Goal: Browse casually

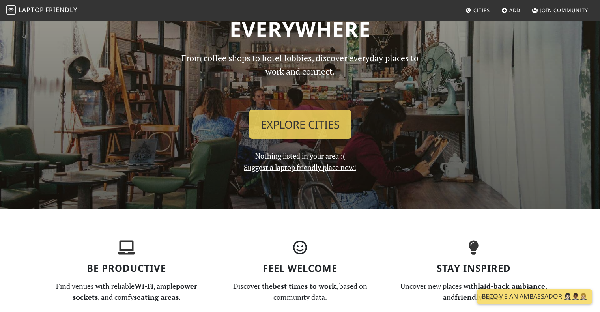
scroll to position [79, 0]
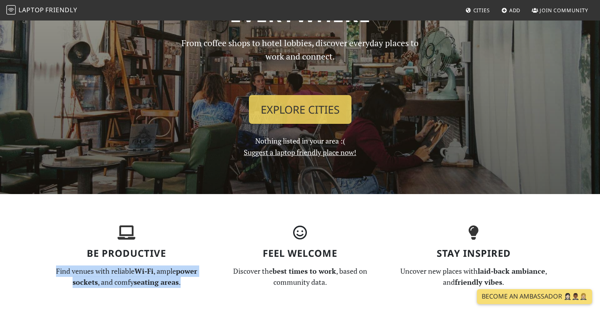
drag, startPoint x: 190, startPoint y: 279, endPoint x: 52, endPoint y: 265, distance: 139.1
click at [51, 267] on p "Find venues with reliable Wi-Fi , ample power sockets , and comfy seating areas…" at bounding box center [127, 276] width 164 height 23
copy p "Find venues with reliable Wi-Fi , ample power sockets , and comfy seating areas…"
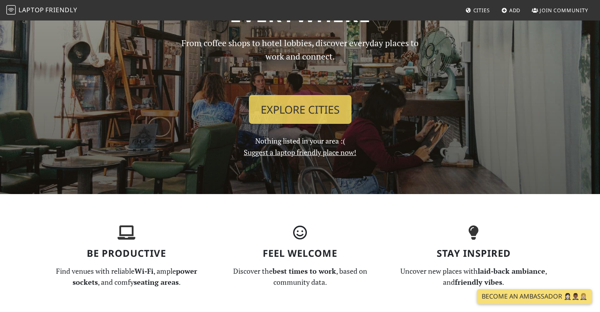
click at [224, 250] on h3 "Feel Welcome" at bounding box center [300, 253] width 164 height 11
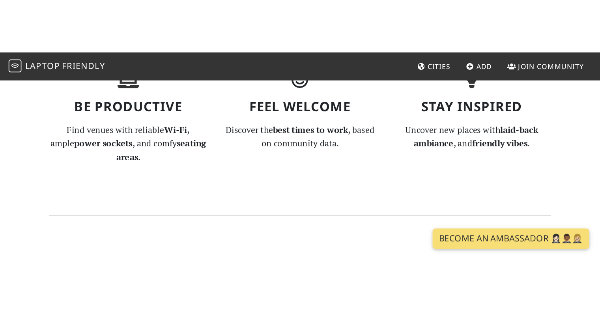
scroll to position [276, 0]
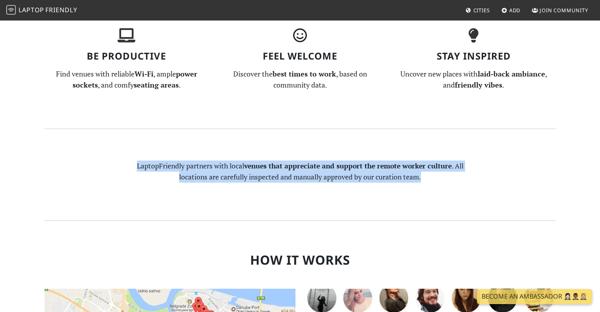
drag, startPoint x: 426, startPoint y: 181, endPoint x: 127, endPoint y: 162, distance: 299.4
click at [127, 162] on div "LaptopFriendly partners with local venues that appreciate and support the remot…" at bounding box center [300, 174] width 347 height 28
copy p "LaptopFriendly partners with local venues that appreciate and support the remot…"
click at [203, 154] on section "LaptopFriendly partners with local venues that appreciate and support the remot…" at bounding box center [300, 174] width 521 height 91
click at [208, 152] on section "LaptopFriendly partners with local venues that appreciate and support the remot…" at bounding box center [300, 174] width 521 height 91
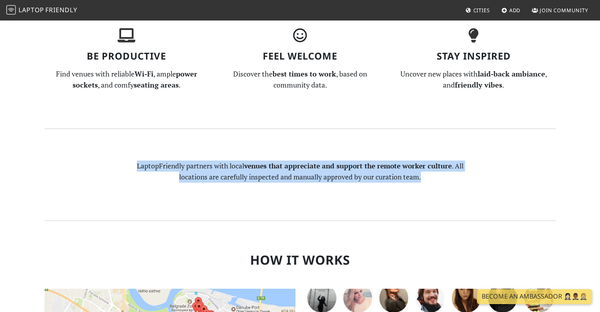
click at [425, 202] on section "LaptopFriendly partners with local venues that appreciate and support the remot…" at bounding box center [300, 174] width 521 height 91
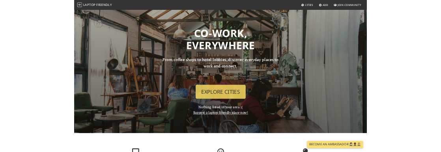
scroll to position [158, 0]
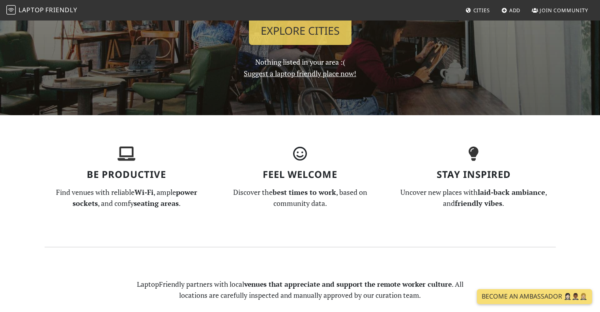
click at [226, 15] on nav "Laptop Friendly Cities Add Join Community" at bounding box center [300, 10] width 600 height 21
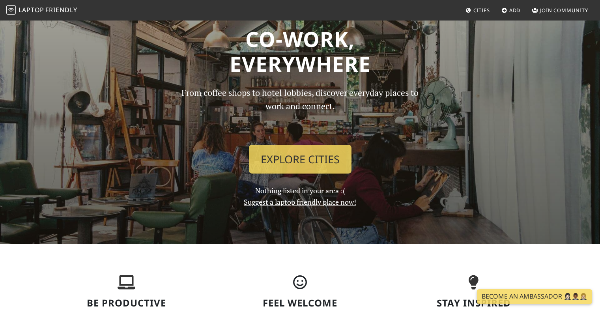
scroll to position [0, 0]
